Goal: Information Seeking & Learning: Learn about a topic

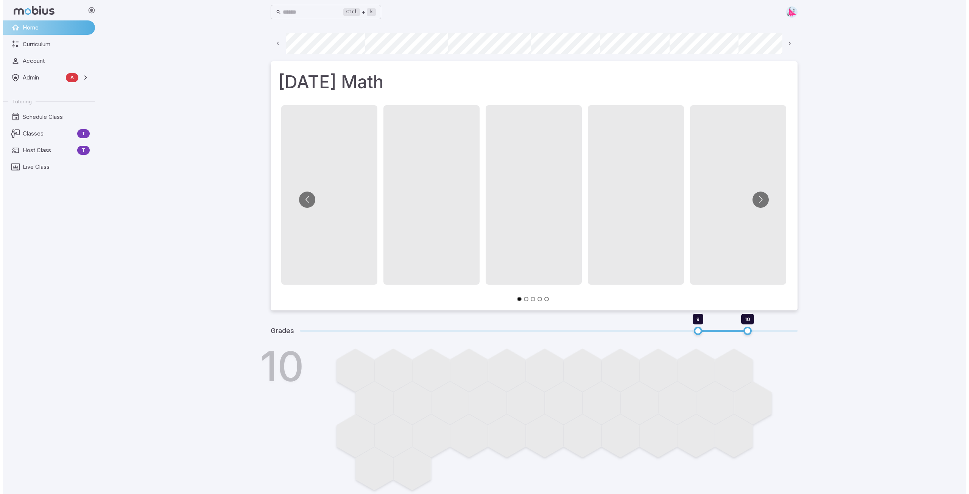
scroll to position [0, 407]
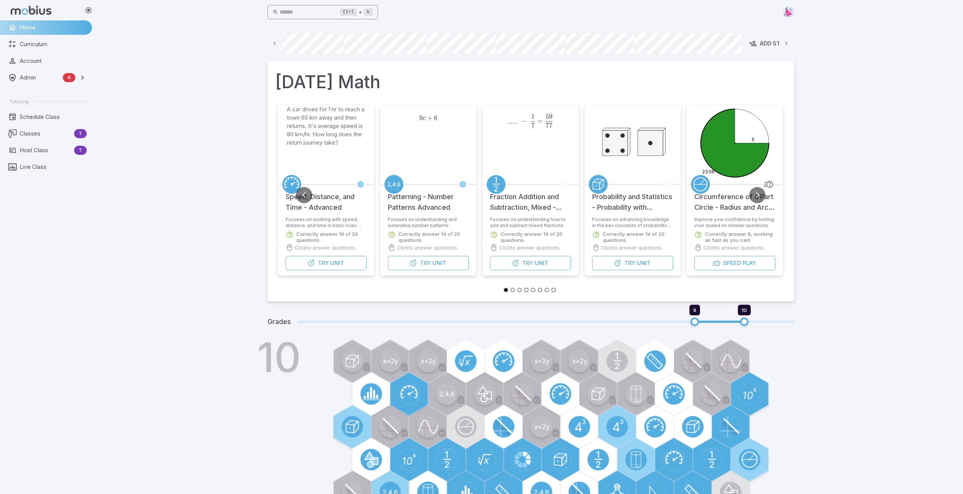
click at [324, 12] on input "text" at bounding box center [310, 12] width 61 height 15
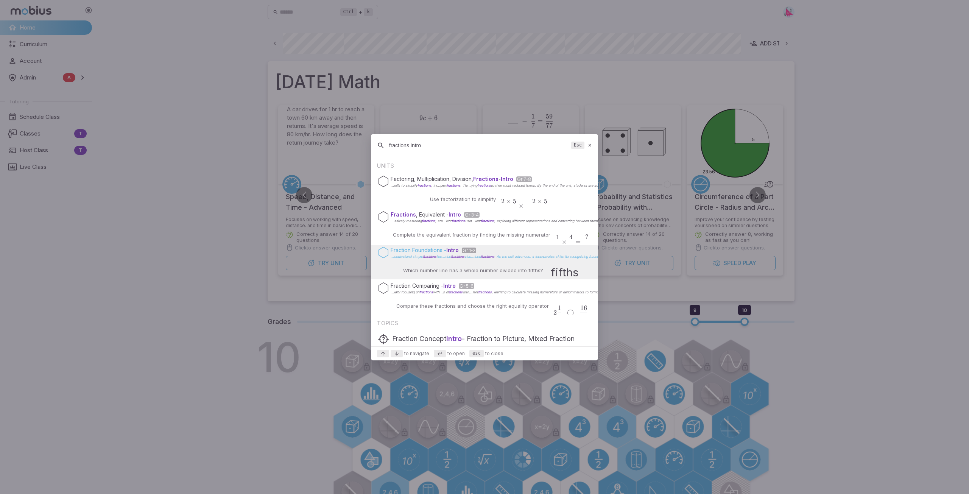
type input "fractions intro"
click at [437, 255] on span "fractions" at bounding box center [430, 256] width 14 height 4
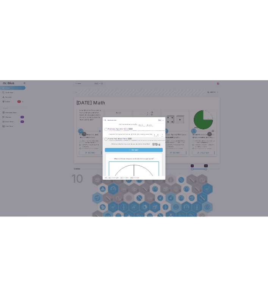
scroll to position [38, 0]
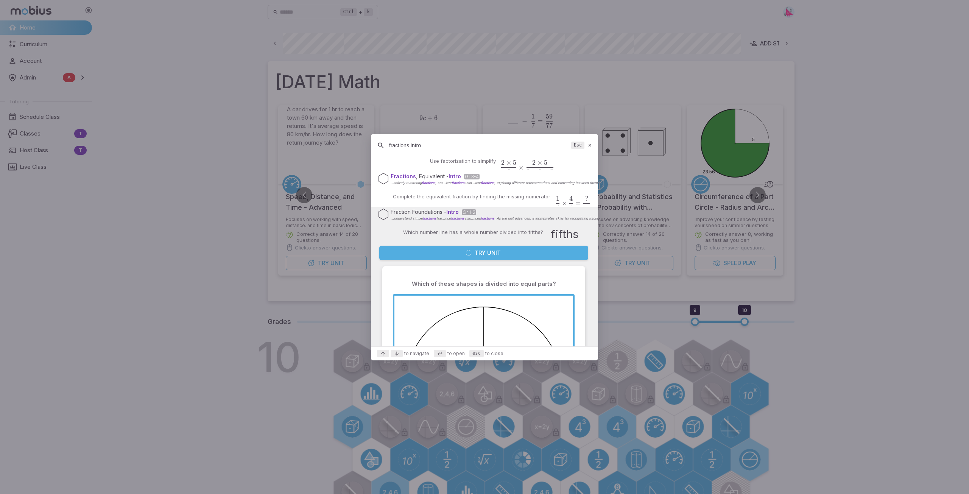
click at [482, 251] on button "Try Unit" at bounding box center [483, 253] width 209 height 14
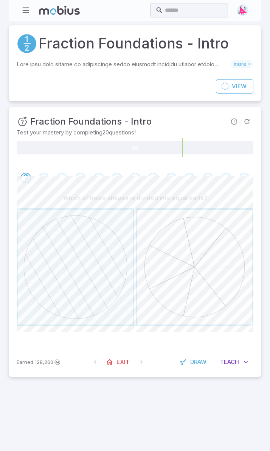
click at [200, 274] on span "button" at bounding box center [194, 267] width 115 height 115
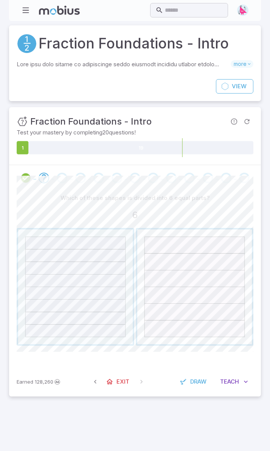
click at [198, 285] on span "button" at bounding box center [194, 286] width 115 height 115
click at [83, 302] on span "button" at bounding box center [75, 286] width 115 height 115
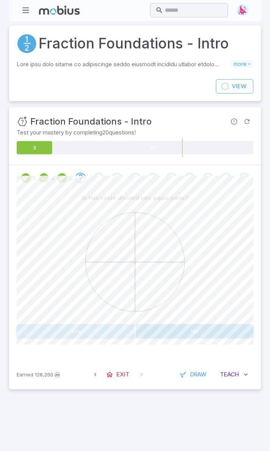
click at [67, 331] on button "Yes" at bounding box center [76, 331] width 118 height 14
click at [73, 334] on button "Yes" at bounding box center [76, 331] width 118 height 14
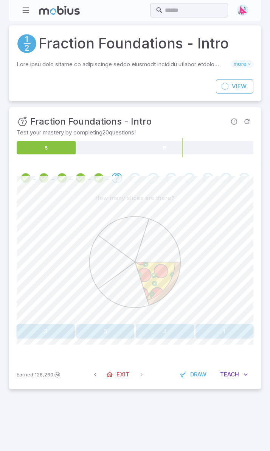
click at [232, 331] on button "1" at bounding box center [225, 331] width 58 height 14
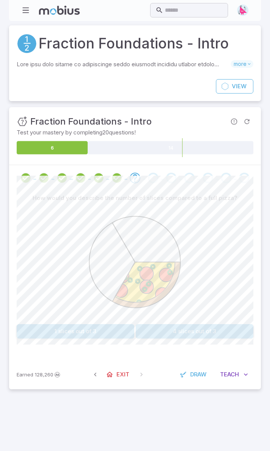
click at [87, 330] on button "1 slices out of 3" at bounding box center [76, 331] width 118 height 14
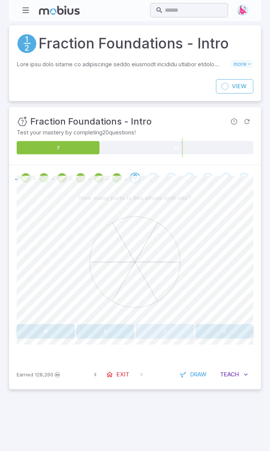
click at [163, 332] on button "6" at bounding box center [165, 331] width 58 height 14
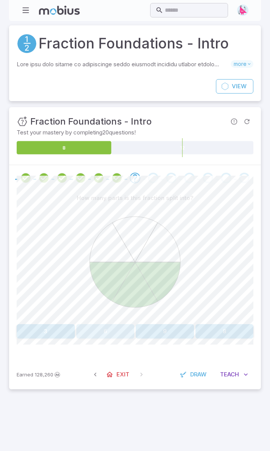
click at [107, 331] on button "6" at bounding box center [105, 331] width 58 height 14
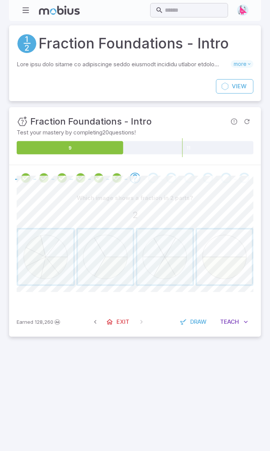
click at [230, 265] on span "button" at bounding box center [224, 256] width 55 height 55
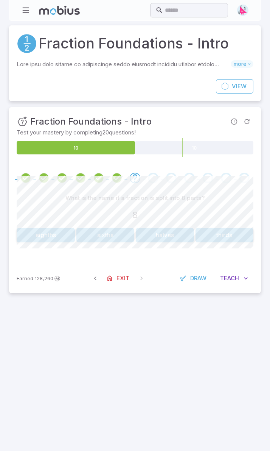
click at [33, 234] on button "eighths" at bounding box center [46, 235] width 58 height 14
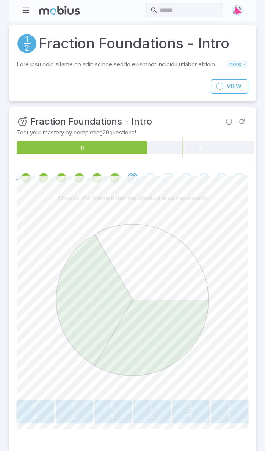
click at [229, 412] on span "3" at bounding box center [229, 416] width 4 height 9
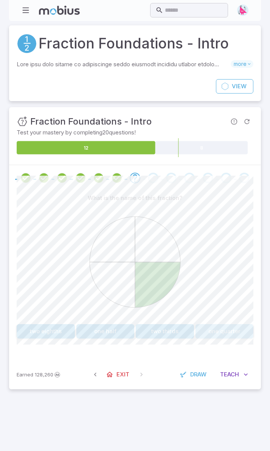
click at [216, 330] on button "one quarter" at bounding box center [225, 331] width 58 height 14
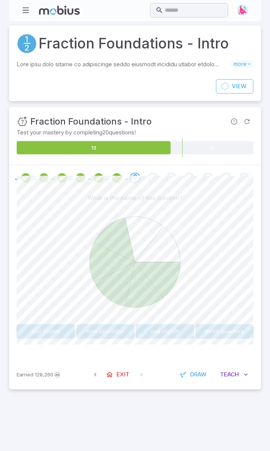
click at [106, 330] on button "five sevenths" at bounding box center [105, 331] width 58 height 14
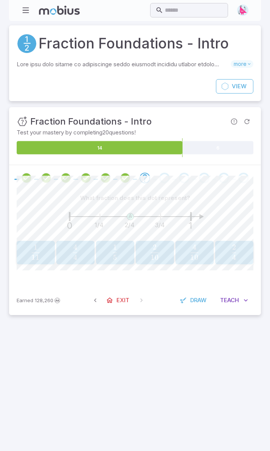
click at [235, 257] on span "button" at bounding box center [234, 256] width 4 height 5
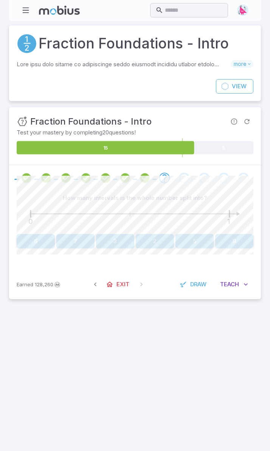
click at [157, 243] on button "2" at bounding box center [155, 241] width 38 height 14
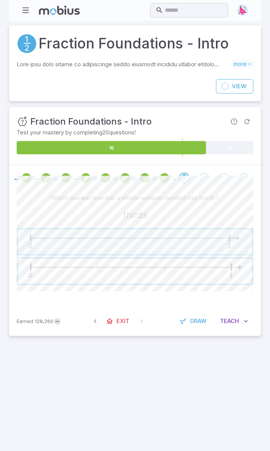
click at [197, 272] on span "button" at bounding box center [135, 271] width 234 height 25
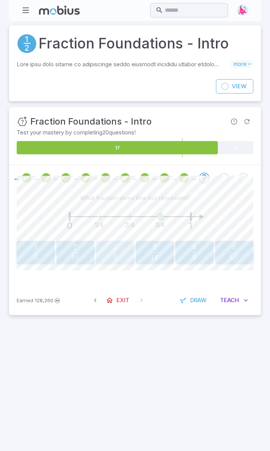
click at [111, 245] on span "4 3 ​" at bounding box center [115, 252] width 31 height 15
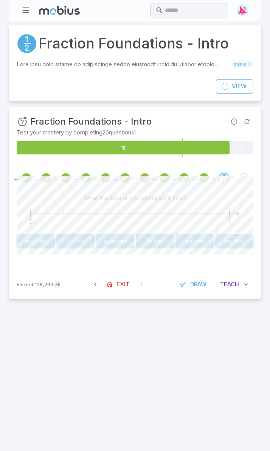
click at [63, 241] on button "sixths" at bounding box center [75, 241] width 38 height 14
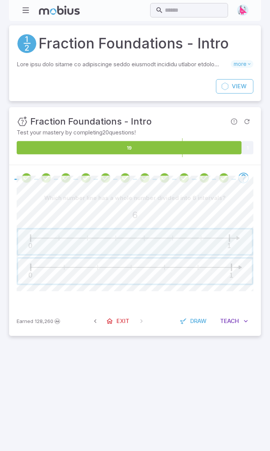
click at [180, 267] on span "button" at bounding box center [135, 271] width 234 height 25
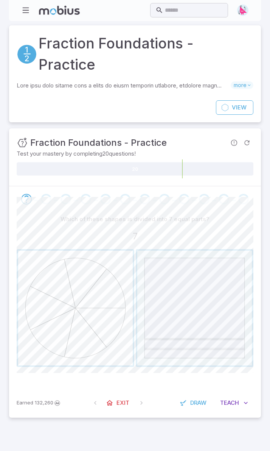
click at [70, 316] on span "button" at bounding box center [75, 308] width 115 height 115
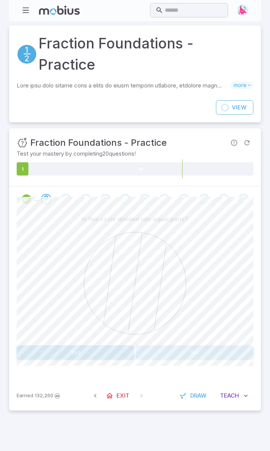
click at [182, 345] on button "No" at bounding box center [195, 352] width 118 height 14
click at [223, 345] on button "2" at bounding box center [225, 352] width 58 height 14
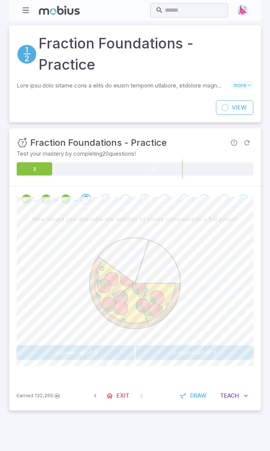
click at [75, 345] on button "3 slices out of 5" at bounding box center [76, 352] width 118 height 14
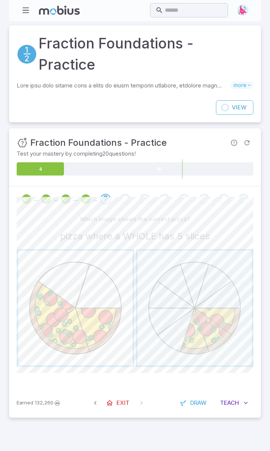
click at [61, 316] on span "button" at bounding box center [75, 308] width 115 height 115
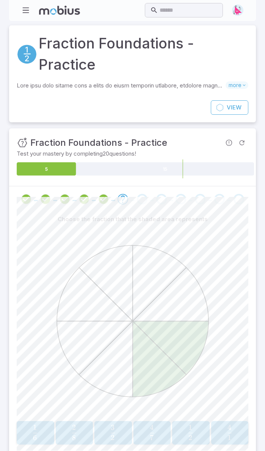
click at [72, 425] on span "2" at bounding box center [74, 426] width 4 height 9
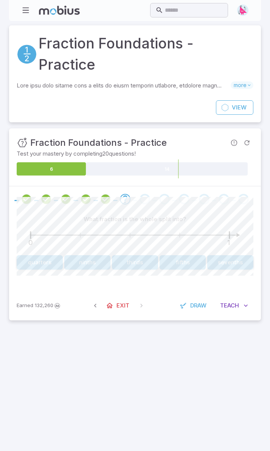
click at [46, 255] on button "quarters" at bounding box center [40, 262] width 46 height 14
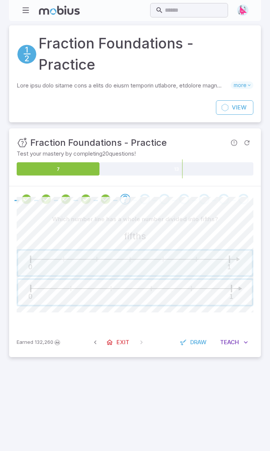
click at [103, 280] on span "button" at bounding box center [135, 292] width 234 height 25
click at [104, 268] on span "button" at bounding box center [105, 278] width 55 height 55
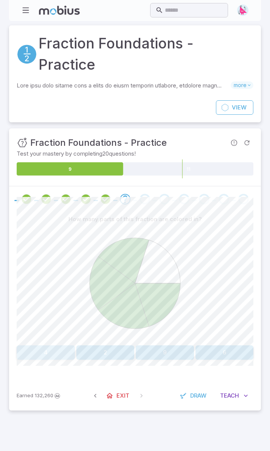
click at [50, 345] on button "4" at bounding box center [46, 352] width 58 height 14
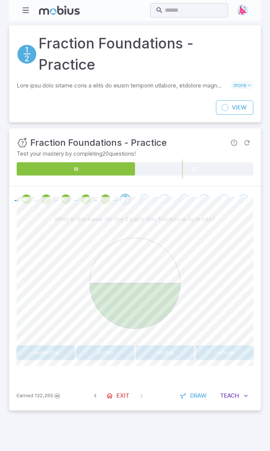
click at [225, 345] on button "halves" at bounding box center [225, 352] width 58 height 14
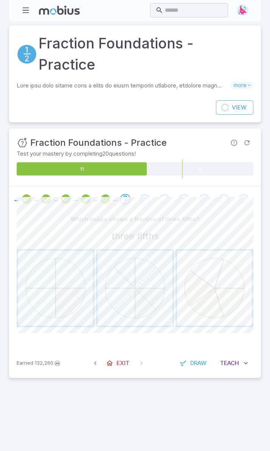
click at [208, 297] on span "button" at bounding box center [214, 288] width 75 height 75
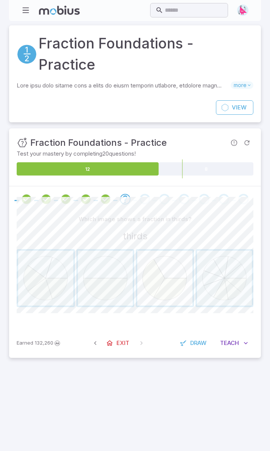
click at [168, 260] on span "button" at bounding box center [164, 278] width 55 height 55
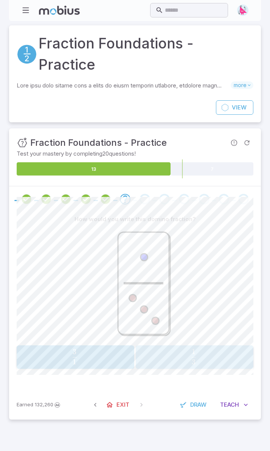
click at [215, 349] on span "3 1 ​" at bounding box center [194, 356] width 105 height 15
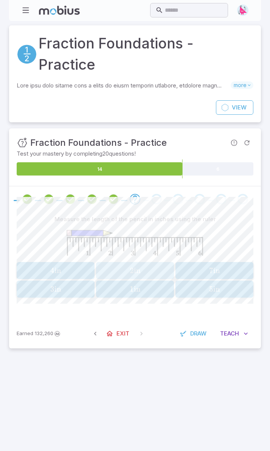
click at [128, 265] on div "2 in 2\text{ in} 2 in" at bounding box center [134, 270] width 73 height 11
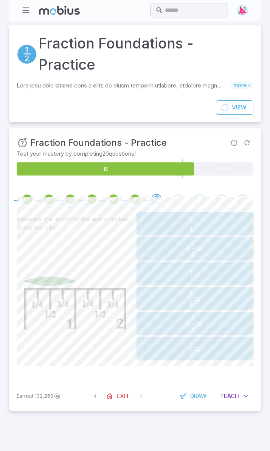
click at [194, 269] on span "in" at bounding box center [197, 273] width 7 height 9
click at [209, 216] on span "8 5 ​ in" at bounding box center [194, 223] width 105 height 15
click at [190, 239] on span "1" at bounding box center [191, 243] width 4 height 9
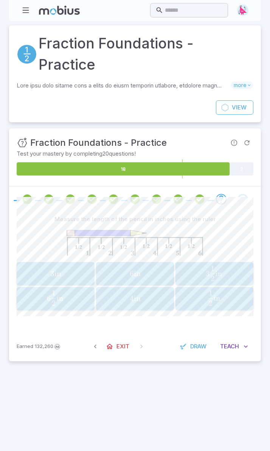
click at [221, 269] on span "in" at bounding box center [219, 273] width 6 height 9
click at [131, 274] on span "2" at bounding box center [133, 278] width 4 height 9
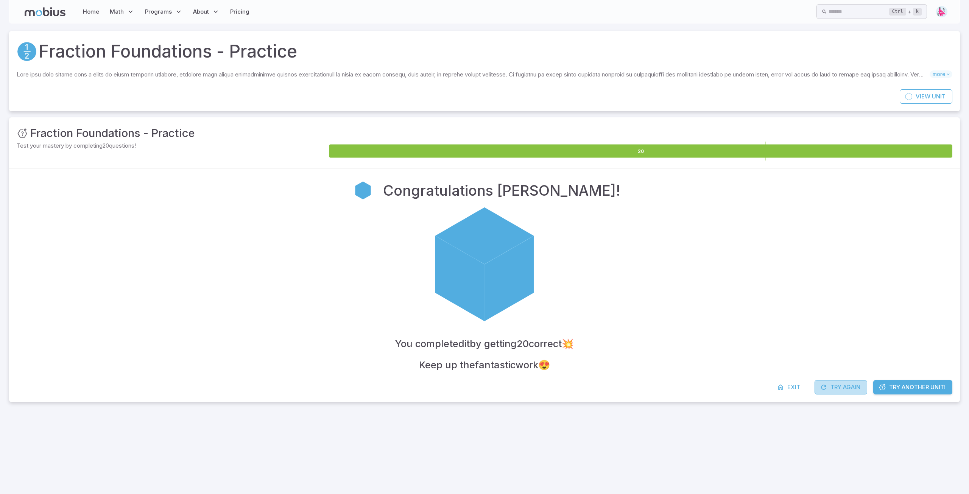
click at [846, 388] on button "Try Again" at bounding box center [841, 387] width 53 height 14
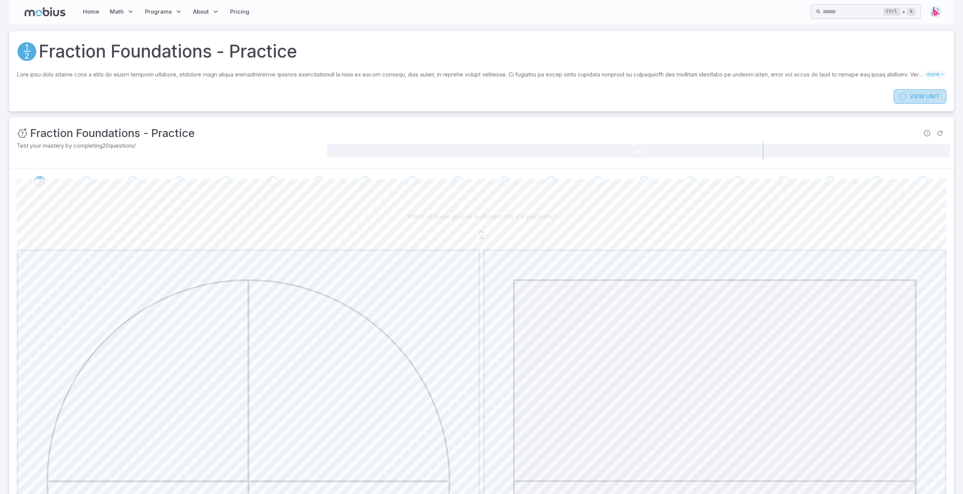
click at [916, 93] on span "View" at bounding box center [917, 96] width 15 height 8
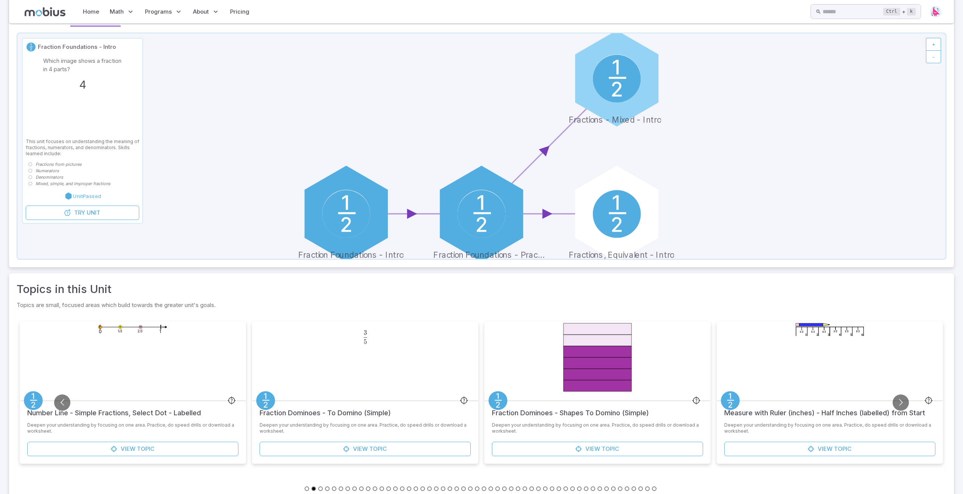
scroll to position [83, 0]
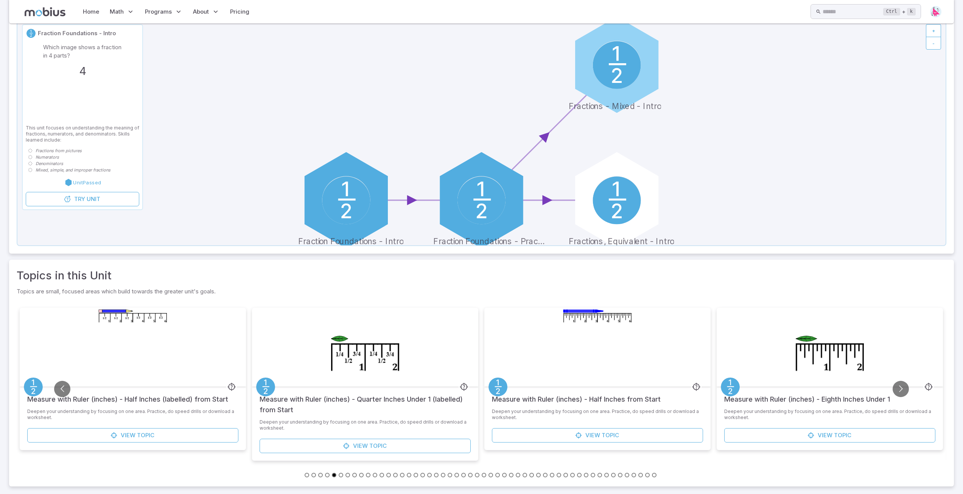
click at [306, 476] on button "Go to slide 1" at bounding box center [307, 475] width 5 height 5
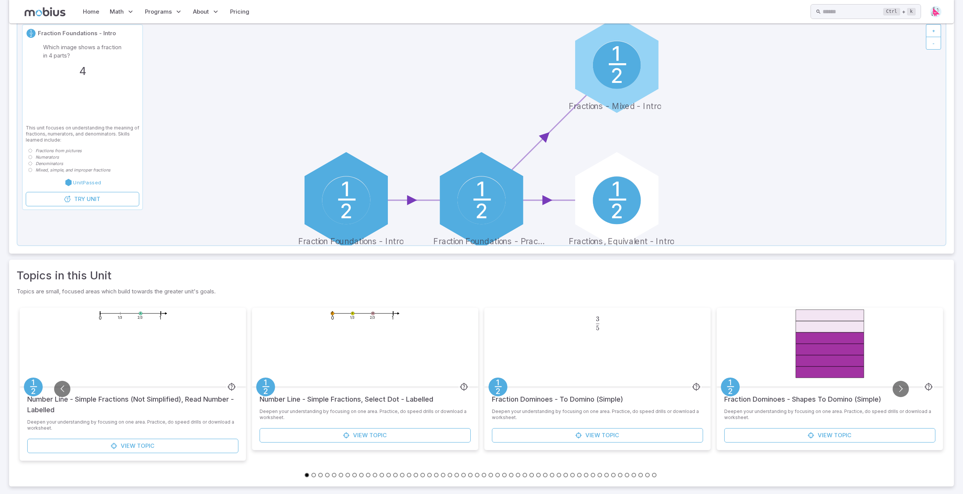
click at [451, 475] on button "Go to slide 22" at bounding box center [450, 475] width 5 height 5
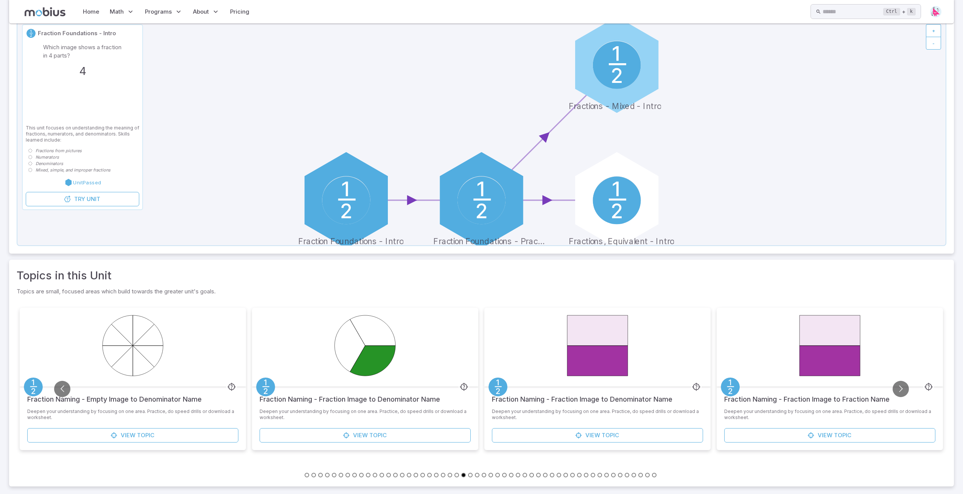
click at [485, 475] on button "Go to slide 27" at bounding box center [484, 475] width 5 height 5
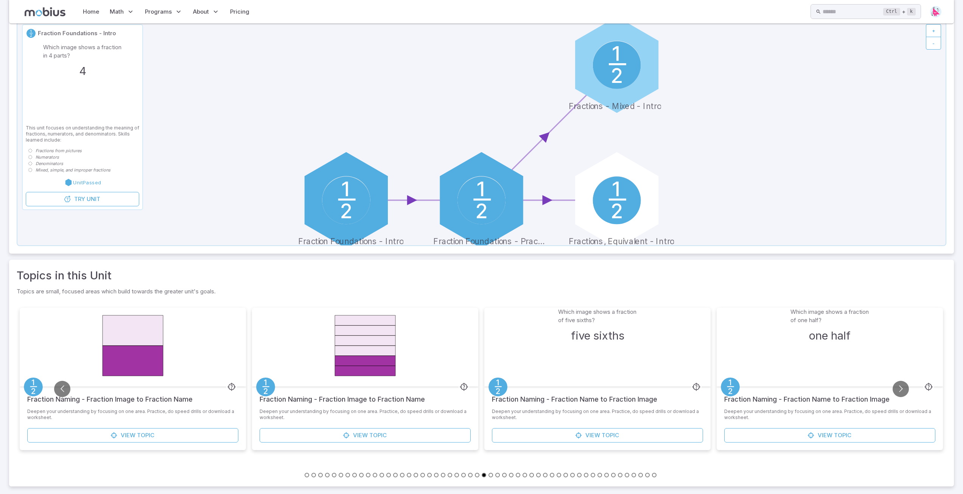
click at [511, 475] on button "Go to slide 31" at bounding box center [511, 475] width 5 height 5
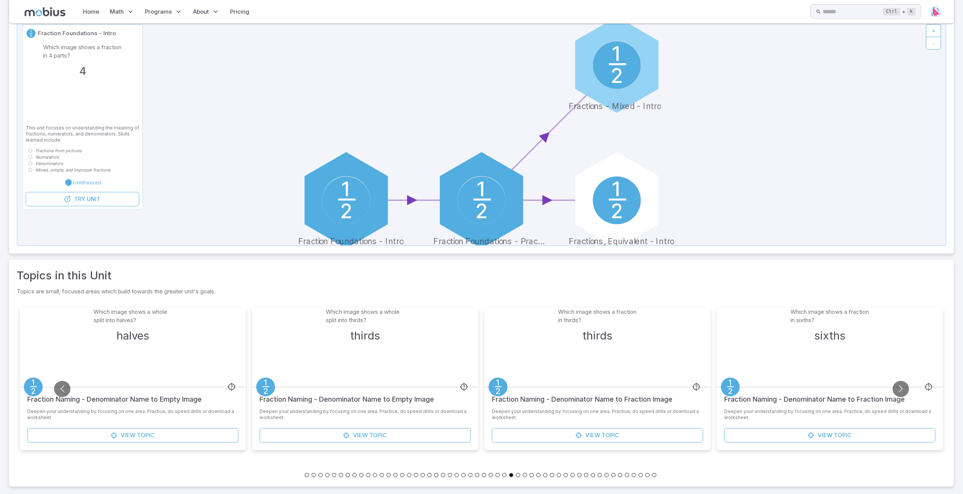
click at [533, 475] on button "Go to slide 34" at bounding box center [532, 475] width 5 height 5
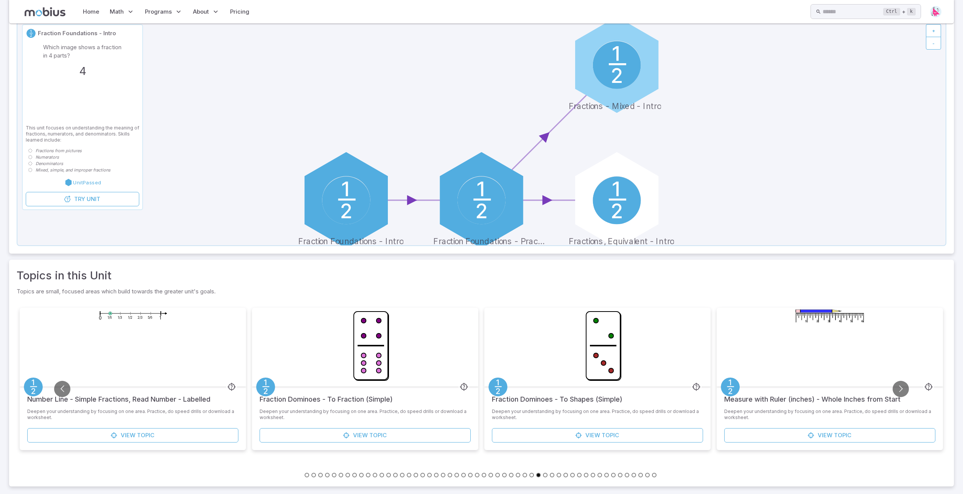
click at [438, 476] on button "Go to slide 20" at bounding box center [436, 475] width 5 height 5
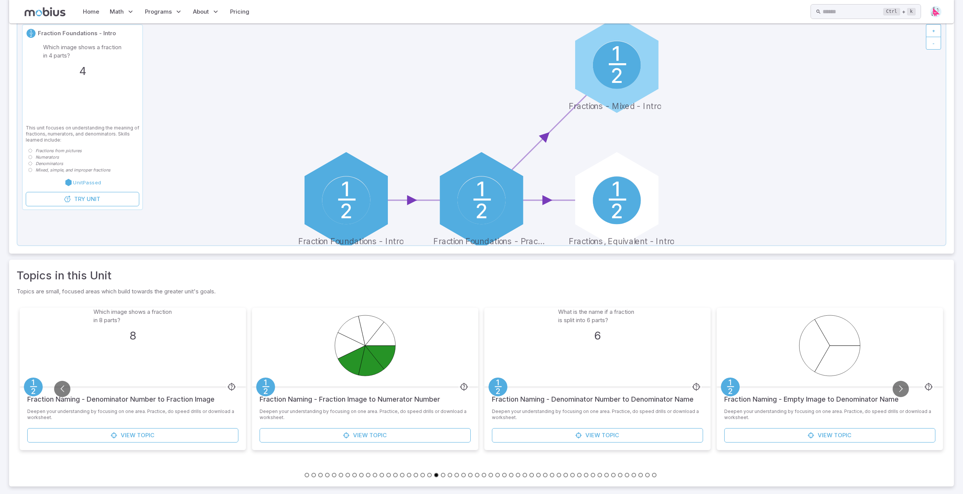
click at [458, 474] on button "Go to slide 23" at bounding box center [457, 475] width 5 height 5
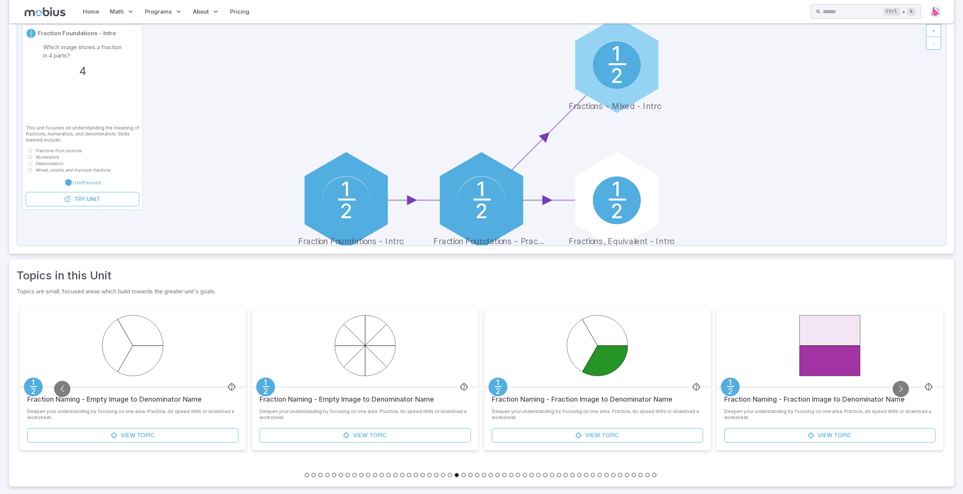
click at [564, 475] on button "Go to slide 39" at bounding box center [566, 475] width 5 height 5
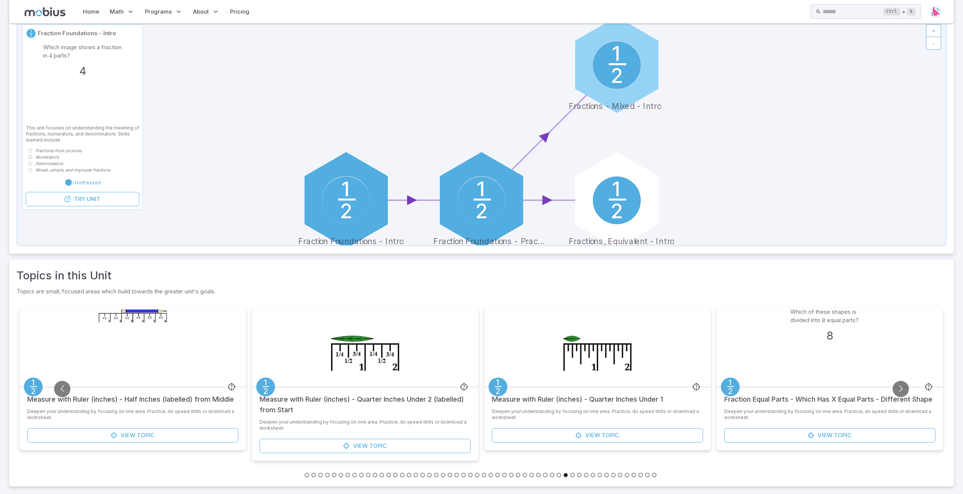
click at [588, 475] on button "Go to slide 42" at bounding box center [586, 475] width 5 height 5
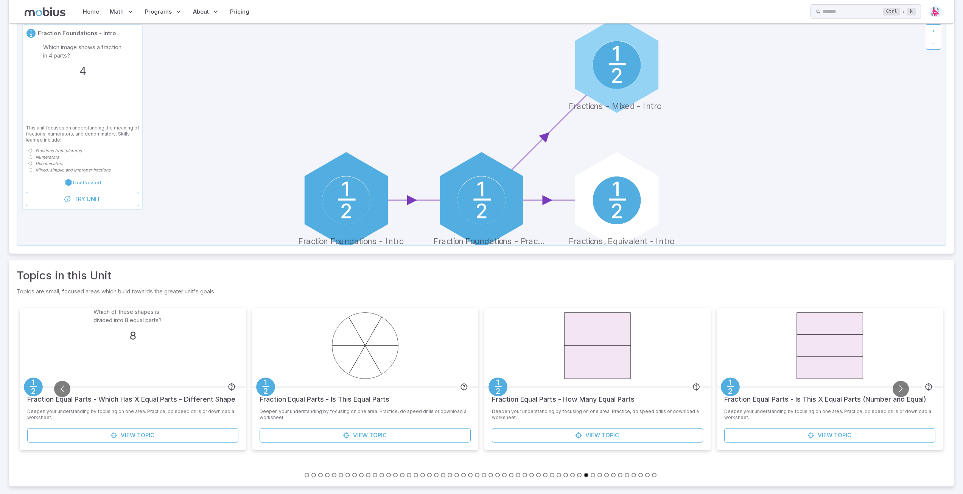
click at [614, 475] on button "Go to slide 46" at bounding box center [613, 475] width 5 height 5
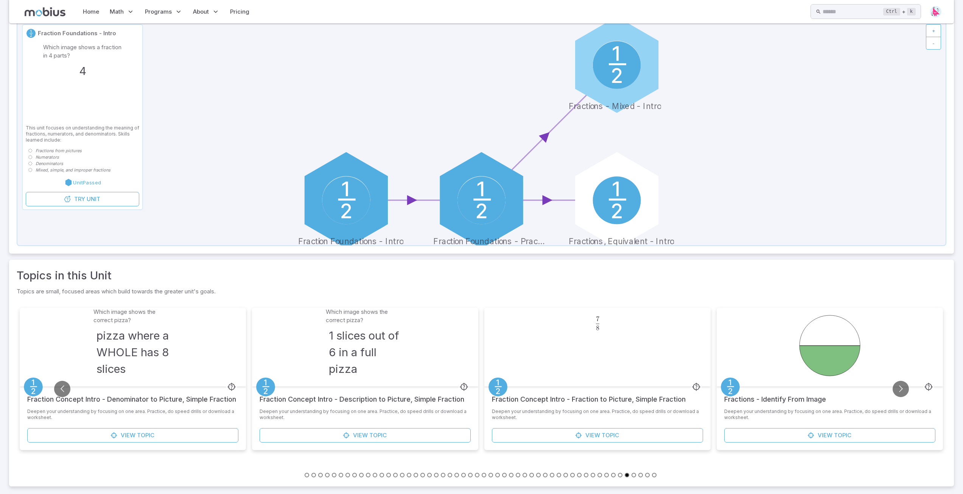
click at [519, 474] on button "Go to slide 32" at bounding box center [518, 475] width 5 height 5
click at [519, 475] on button "Go to slide 32" at bounding box center [518, 475] width 5 height 5
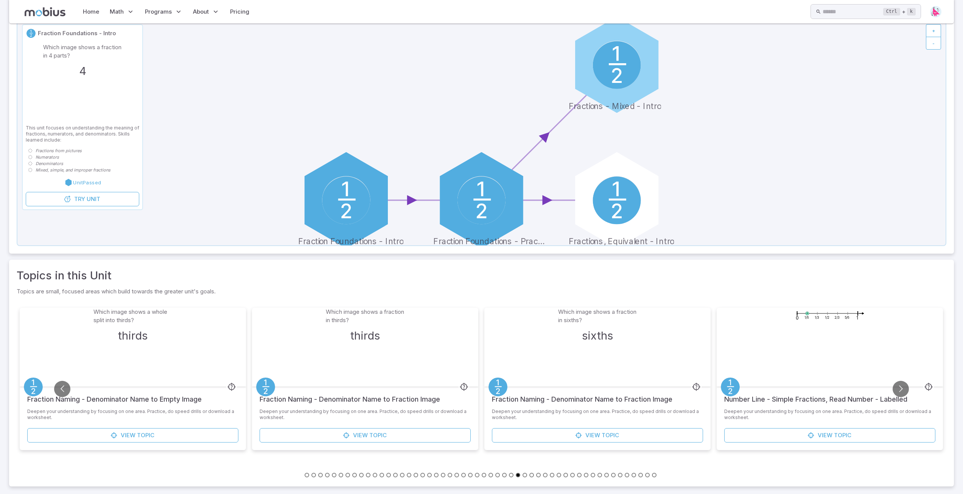
click at [532, 475] on button "Go to slide 34" at bounding box center [532, 475] width 5 height 5
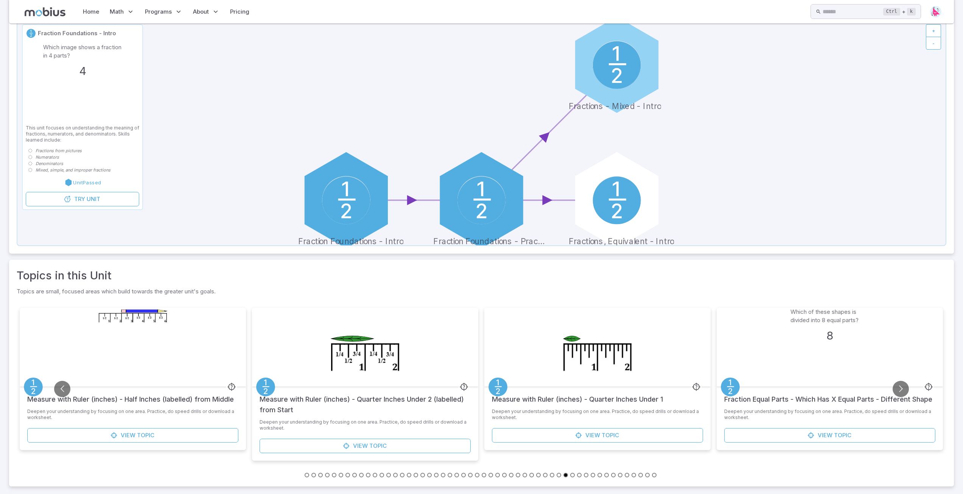
click at [354, 476] on button "Go to slide 8" at bounding box center [354, 475] width 5 height 5
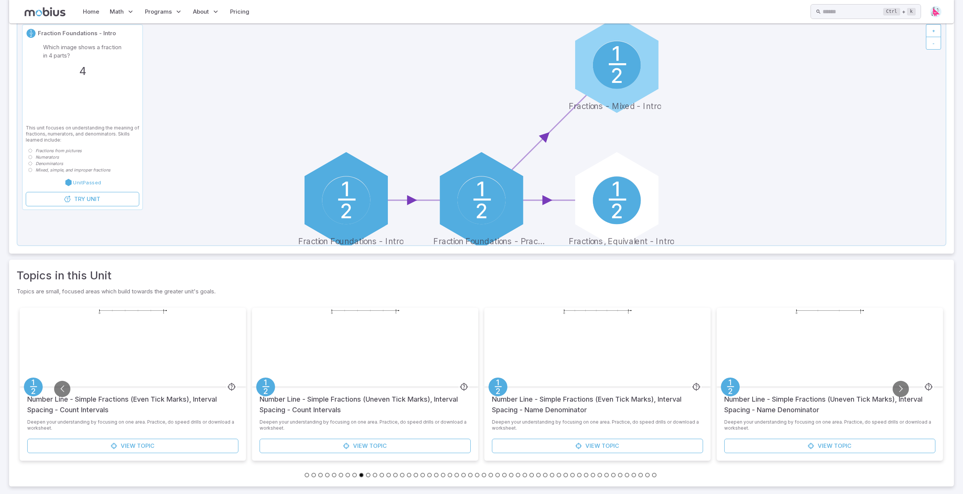
click at [403, 475] on button "Go to slide 15" at bounding box center [402, 475] width 5 height 5
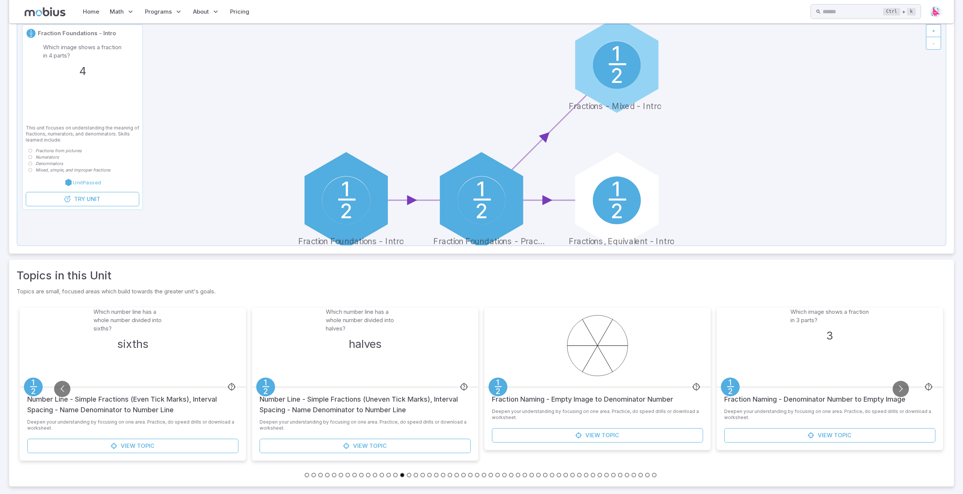
click at [387, 474] on button "Go to slide 13" at bounding box center [389, 475] width 5 height 5
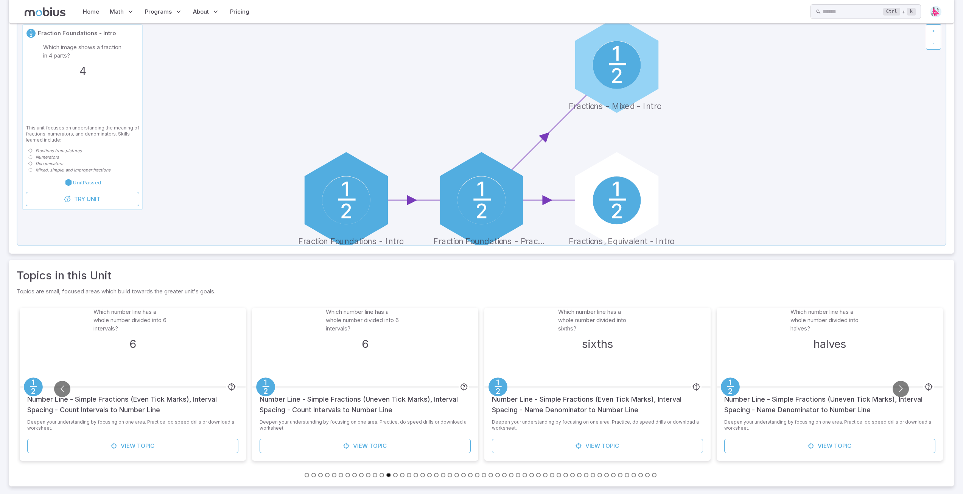
click at [468, 475] on li at bounding box center [471, 475] width 7 height 8
click at [471, 477] on button "Go to slide 25" at bounding box center [470, 475] width 5 height 5
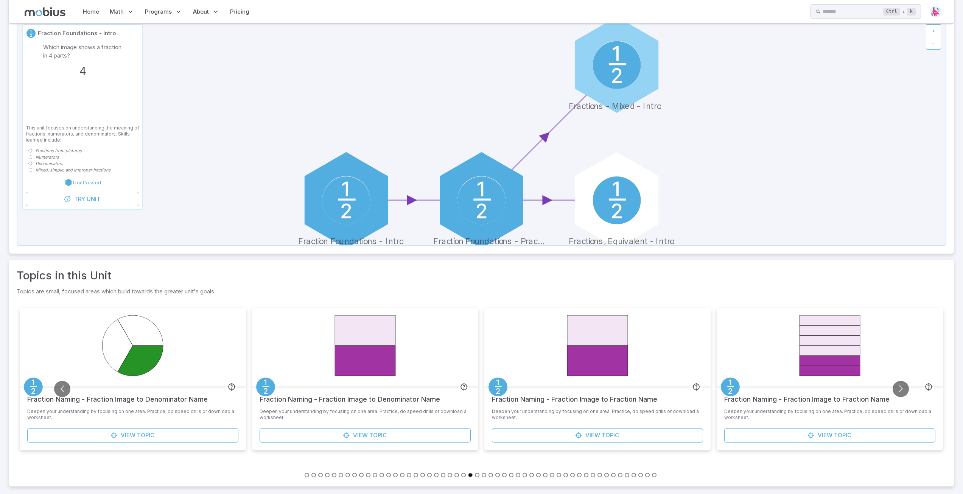
click at [452, 475] on button "Go to slide 22" at bounding box center [450, 475] width 5 height 5
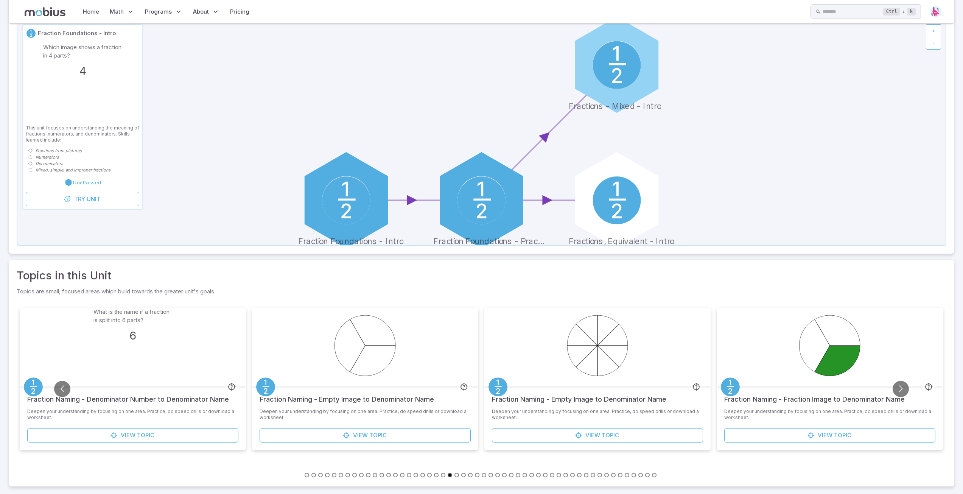
click at [435, 475] on button "Go to slide 20" at bounding box center [436, 475] width 5 height 5
click at [443, 474] on button "Go to slide 21" at bounding box center [443, 475] width 5 height 5
click at [505, 474] on button "Go to slide 30" at bounding box center [504, 475] width 5 height 5
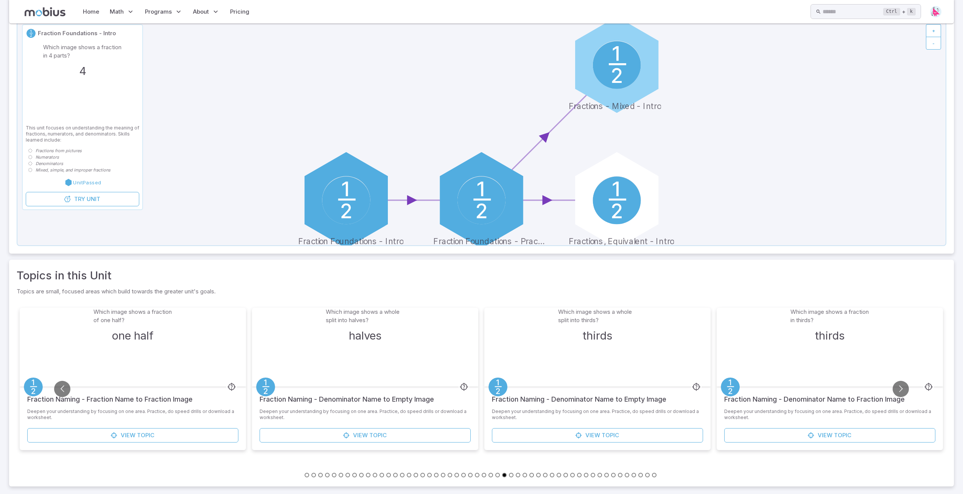
click at [490, 475] on button "Go to slide 28" at bounding box center [491, 475] width 5 height 5
click at [471, 474] on button "Go to slide 25" at bounding box center [470, 475] width 5 height 5
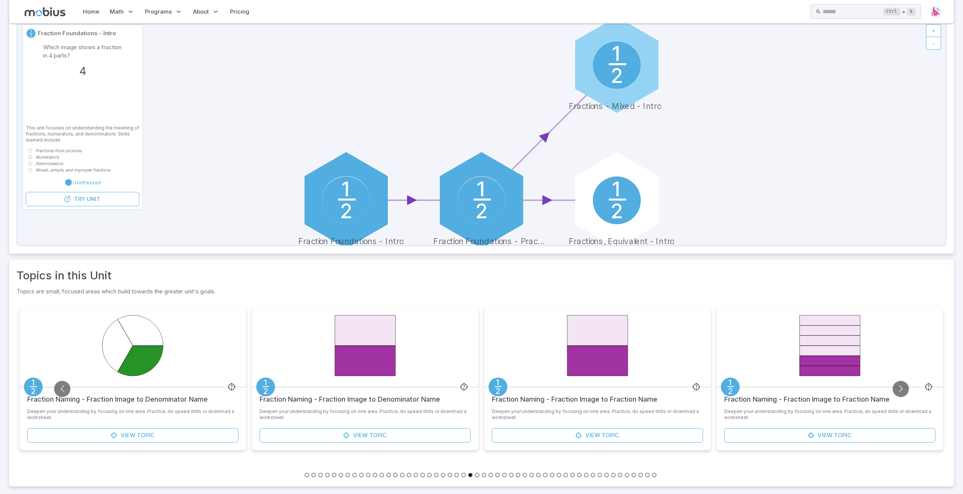
click at [490, 475] on button "Go to slide 28" at bounding box center [491, 475] width 5 height 5
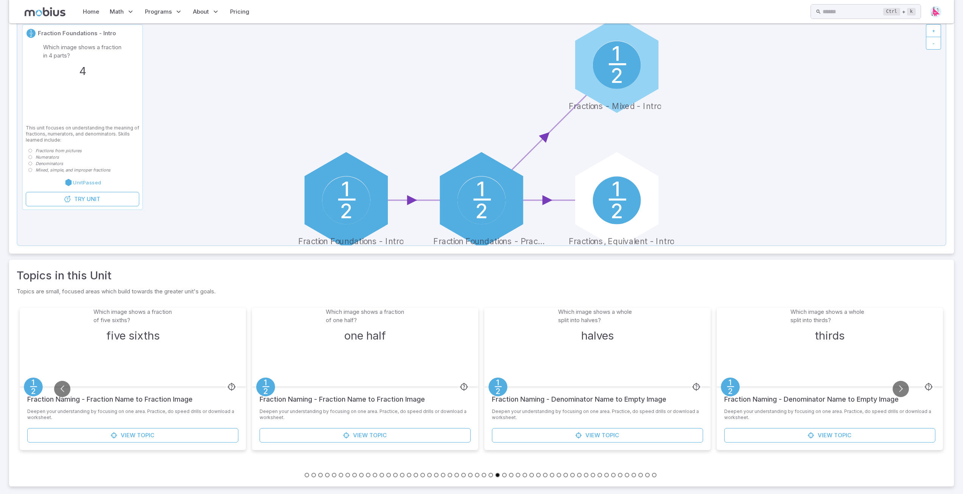
click at [529, 476] on li at bounding box center [526, 475] width 7 height 8
click at [535, 474] on li at bounding box center [533, 475] width 7 height 8
click at [538, 475] on button "Go to slide 35" at bounding box center [538, 475] width 5 height 5
click at [541, 475] on button "Go to slide 35" at bounding box center [538, 475] width 5 height 5
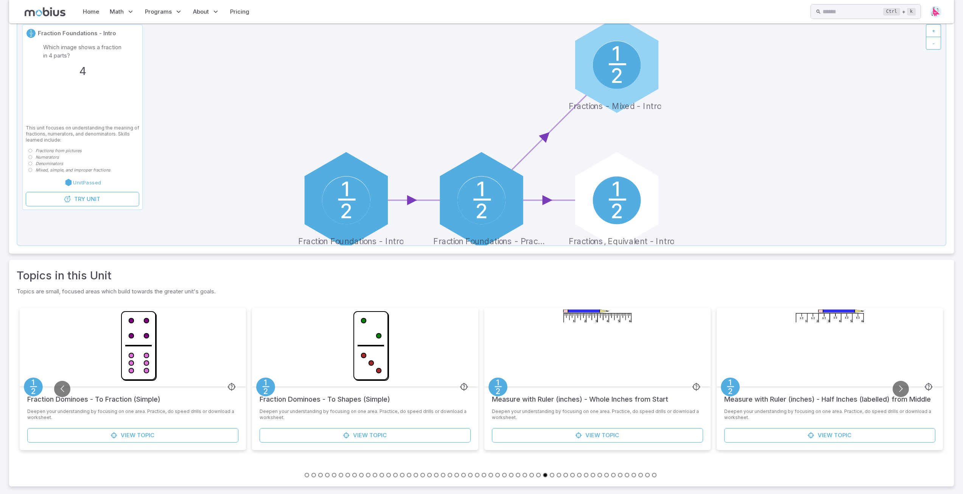
click at [422, 475] on button "Go to slide 18" at bounding box center [423, 475] width 5 height 5
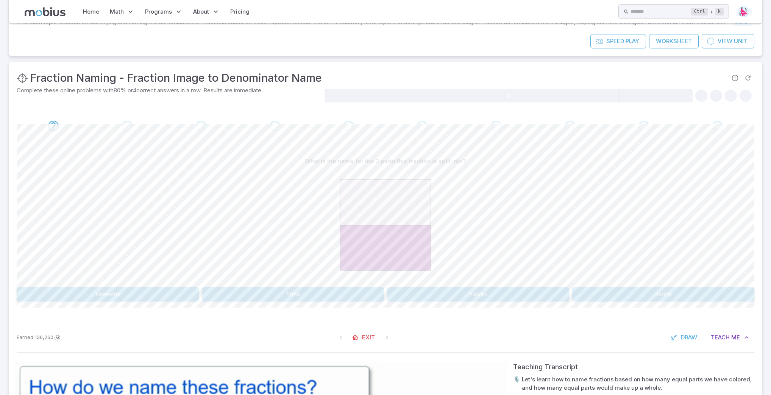
scroll to position [91, 0]
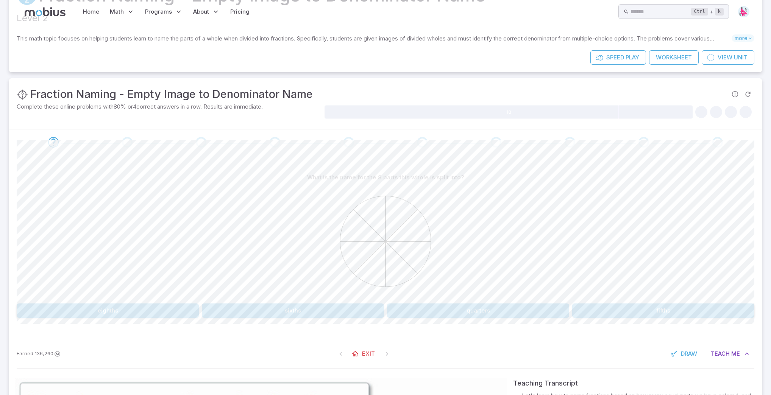
scroll to position [151, 0]
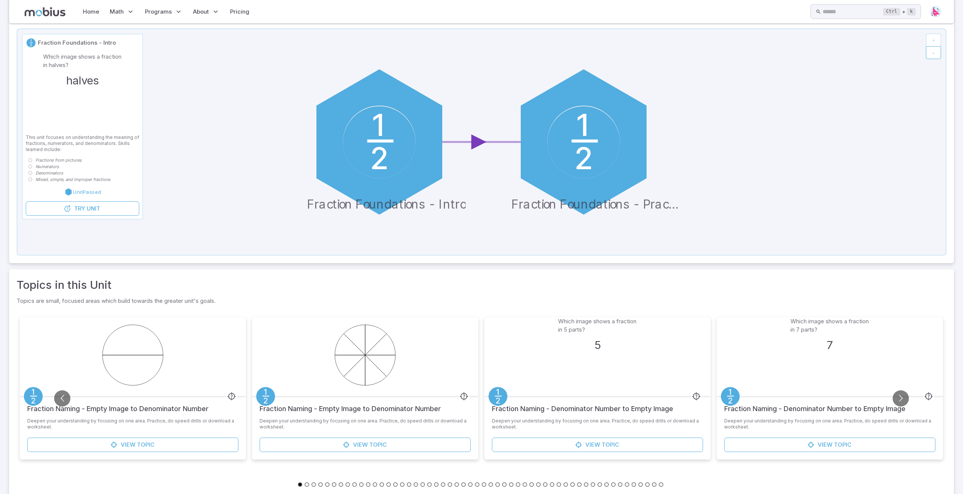
scroll to position [83, 0]
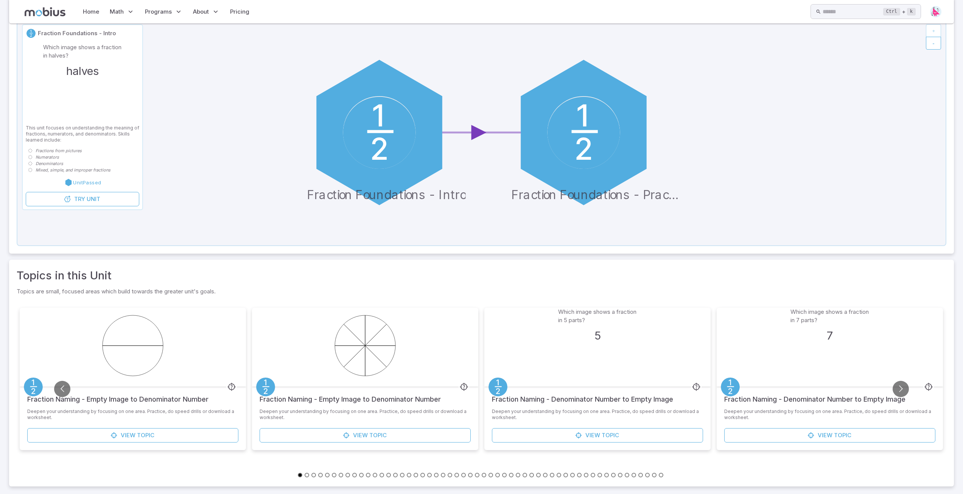
click at [328, 475] on button "Go to slide 5" at bounding box center [327, 475] width 5 height 5
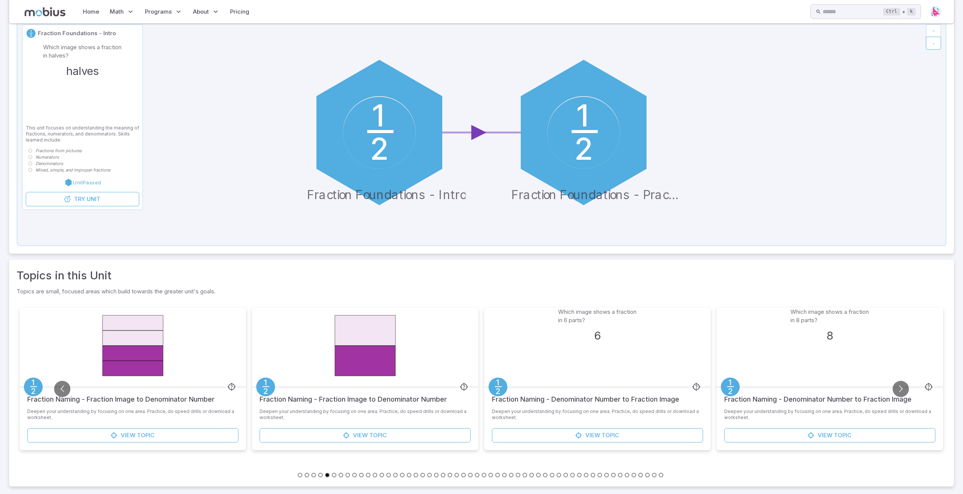
click at [353, 475] on button "Go to slide 9" at bounding box center [354, 475] width 5 height 5
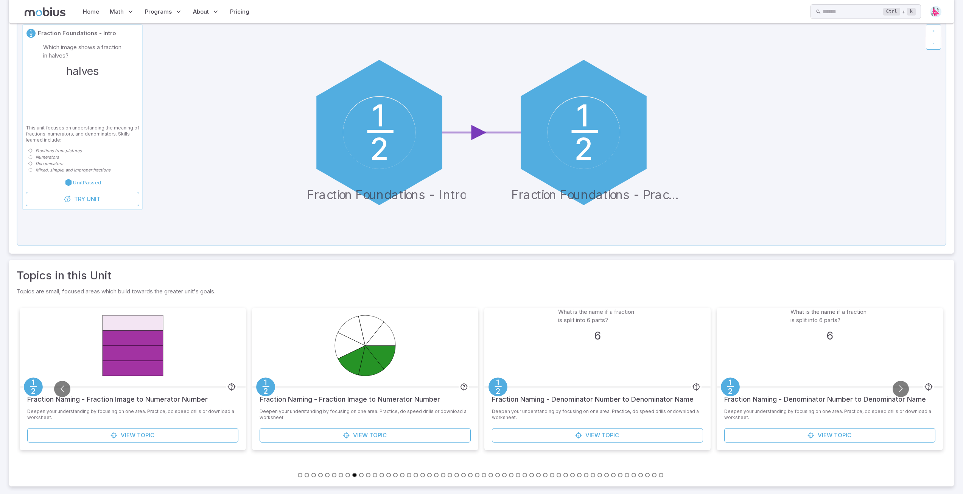
click at [383, 475] on button "Go to slide 13" at bounding box center [382, 475] width 5 height 5
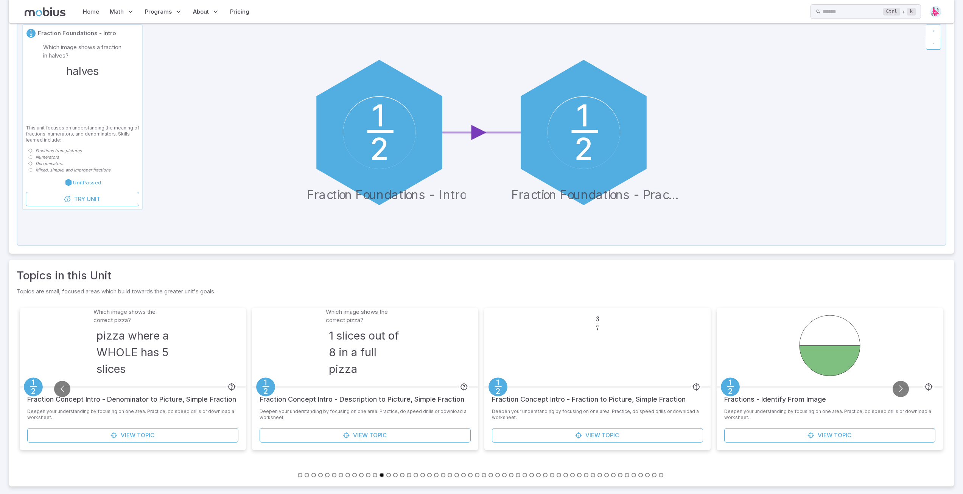
click at [396, 475] on button "Go to slide 15" at bounding box center [395, 475] width 5 height 5
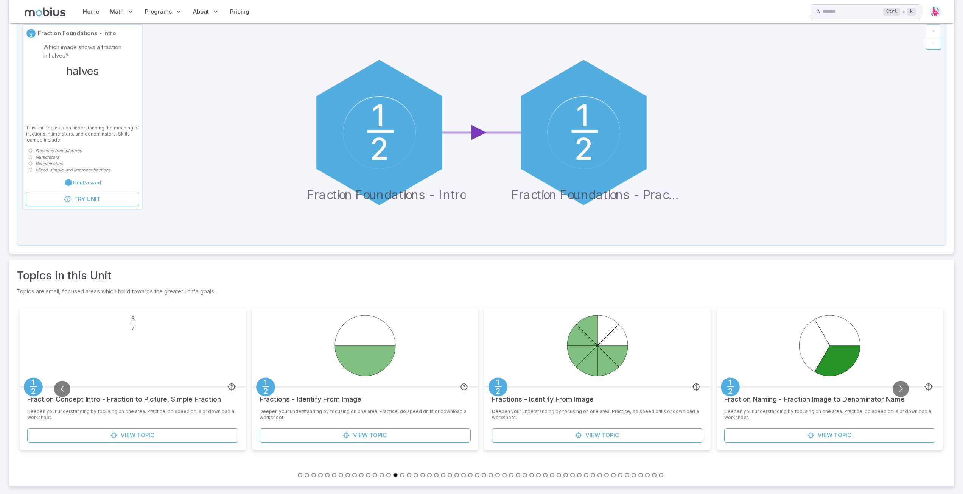
click at [422, 475] on button "Go to slide 19" at bounding box center [423, 475] width 5 height 5
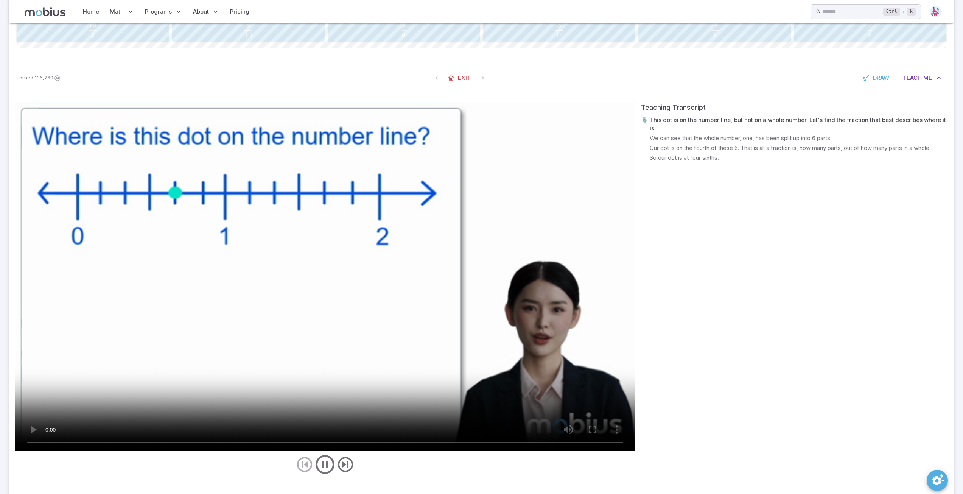
scroll to position [265, 0]
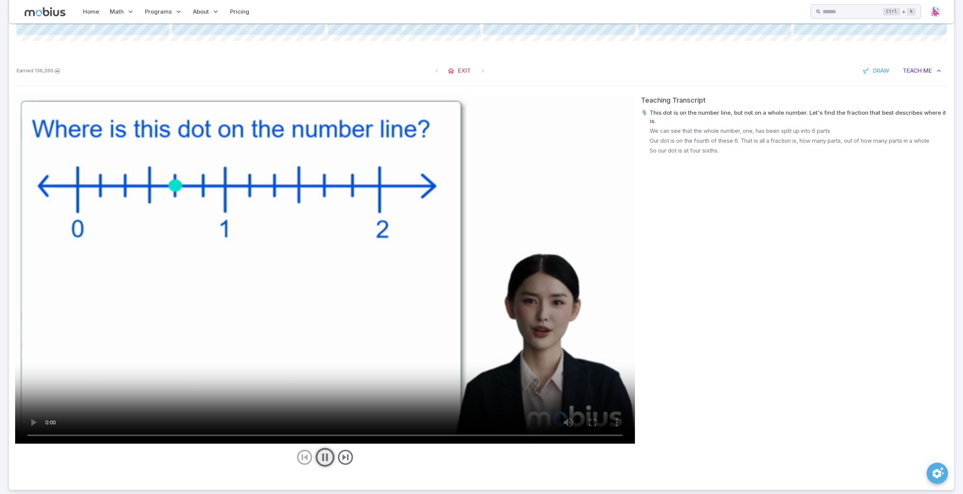
click at [326, 457] on icon "play/pause/restart" at bounding box center [325, 457] width 23 height 23
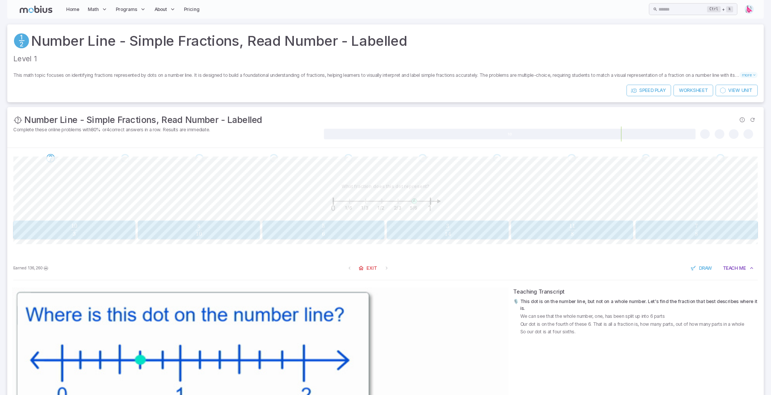
scroll to position [0, 0]
